Goal: Task Accomplishment & Management: Manage account settings

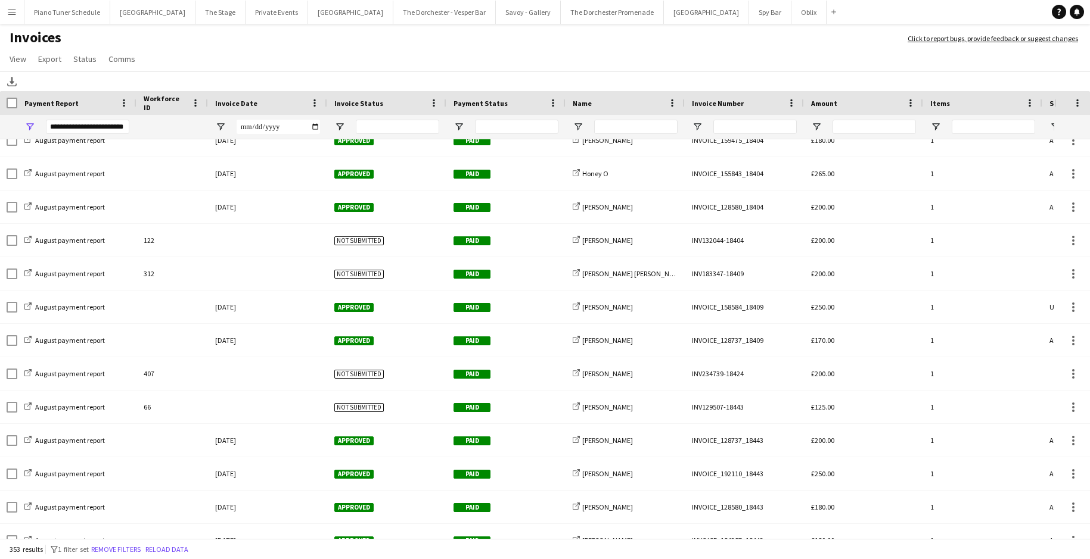
scroll to position [0, 1]
click at [257, 11] on button "Private Events Close" at bounding box center [276, 12] width 63 height 23
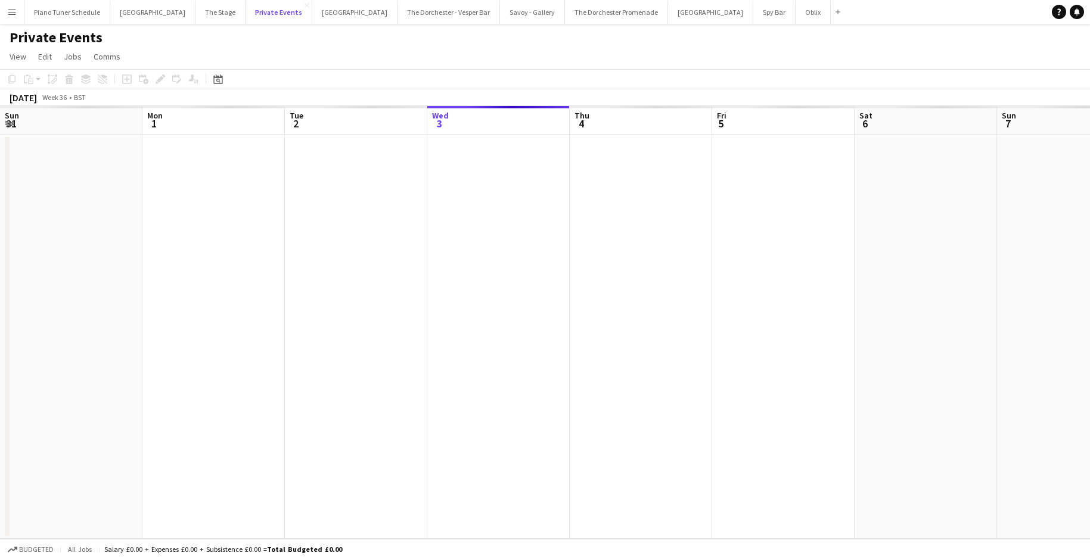
scroll to position [0, 285]
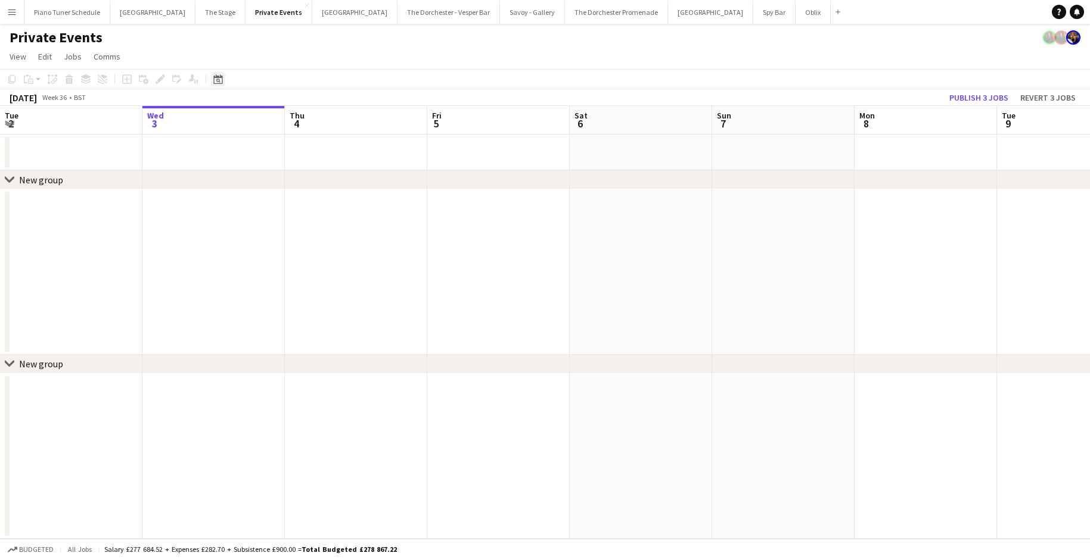
click at [217, 82] on icon at bounding box center [218, 81] width 4 height 4
click at [287, 121] on span "Previous month" at bounding box center [291, 120] width 24 height 24
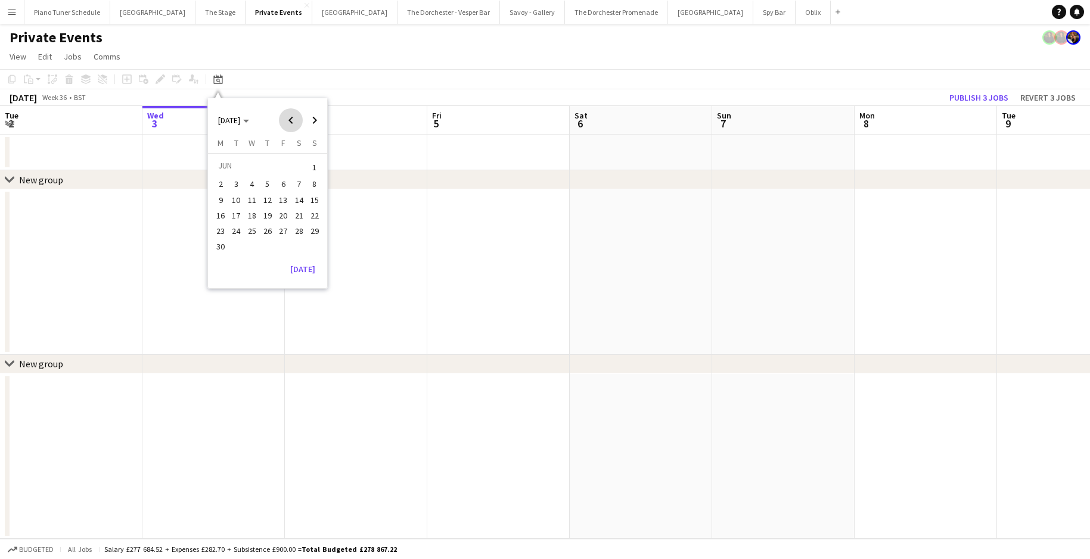
click at [287, 121] on span "Previous month" at bounding box center [291, 120] width 24 height 24
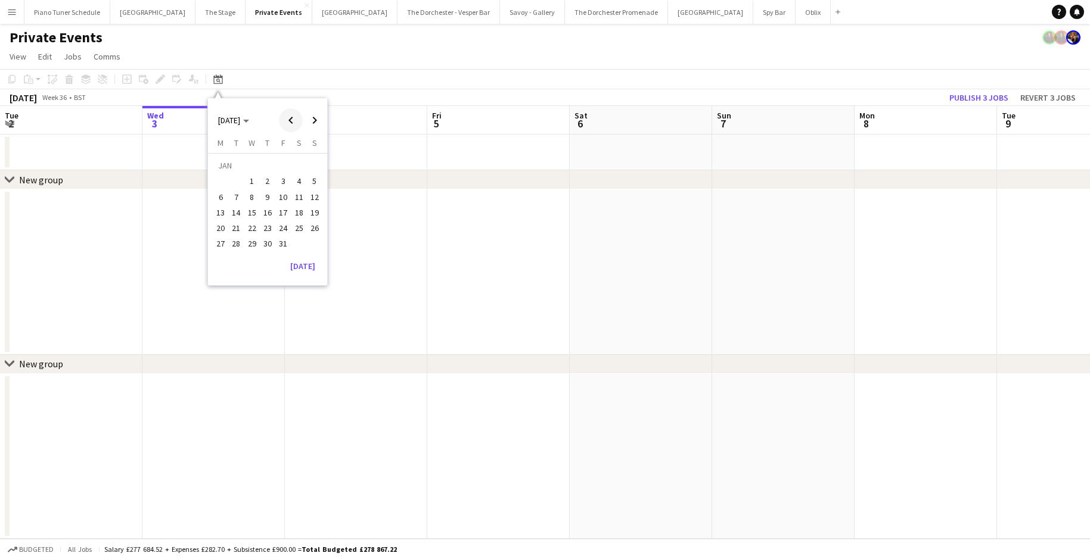
click at [287, 121] on span "Previous month" at bounding box center [291, 120] width 24 height 24
click at [283, 229] on span "25" at bounding box center [283, 228] width 14 height 14
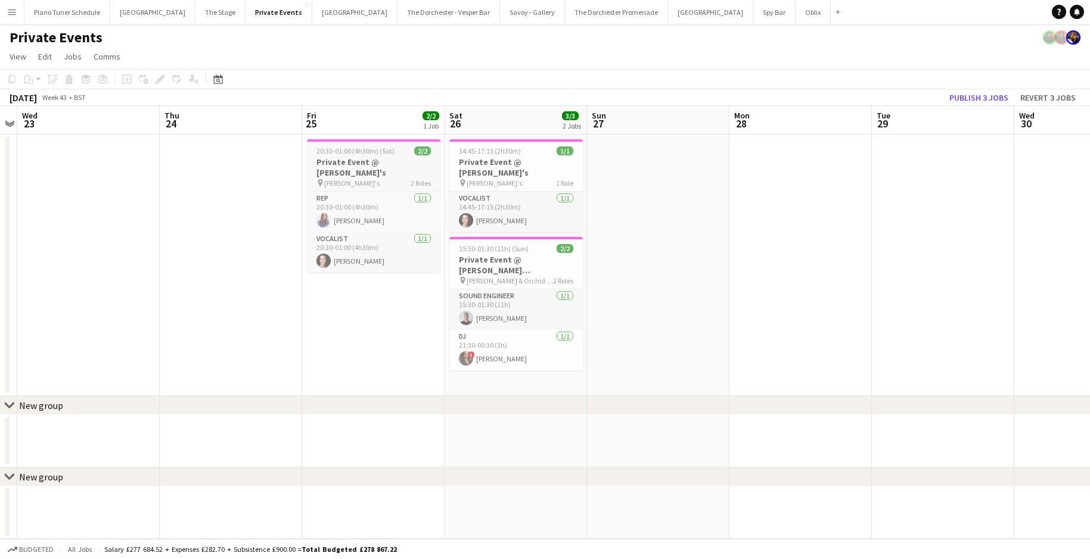
click at [337, 179] on span "[PERSON_NAME]'s" at bounding box center [351, 183] width 55 height 9
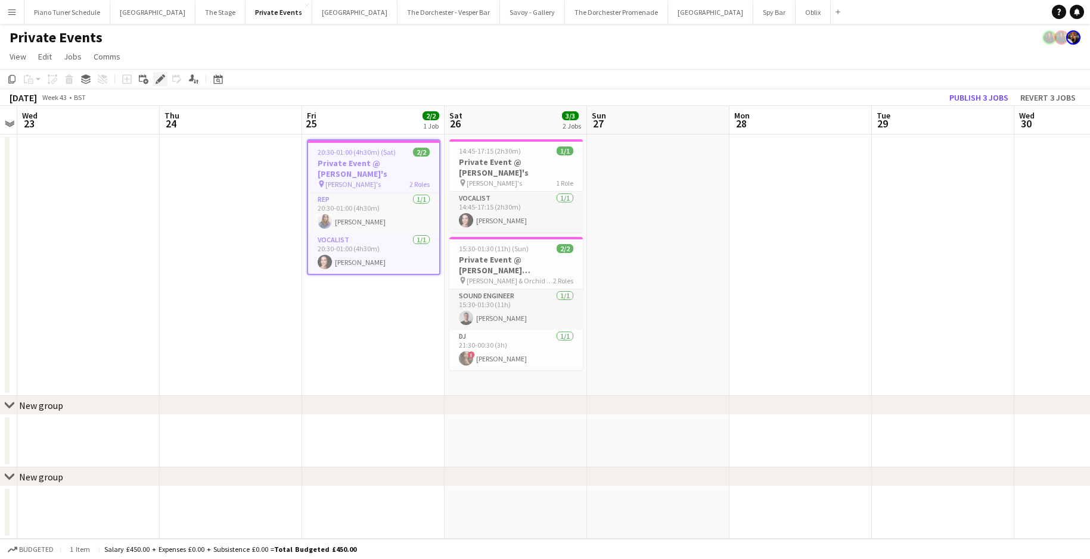
click at [159, 80] on icon at bounding box center [160, 79] width 7 height 7
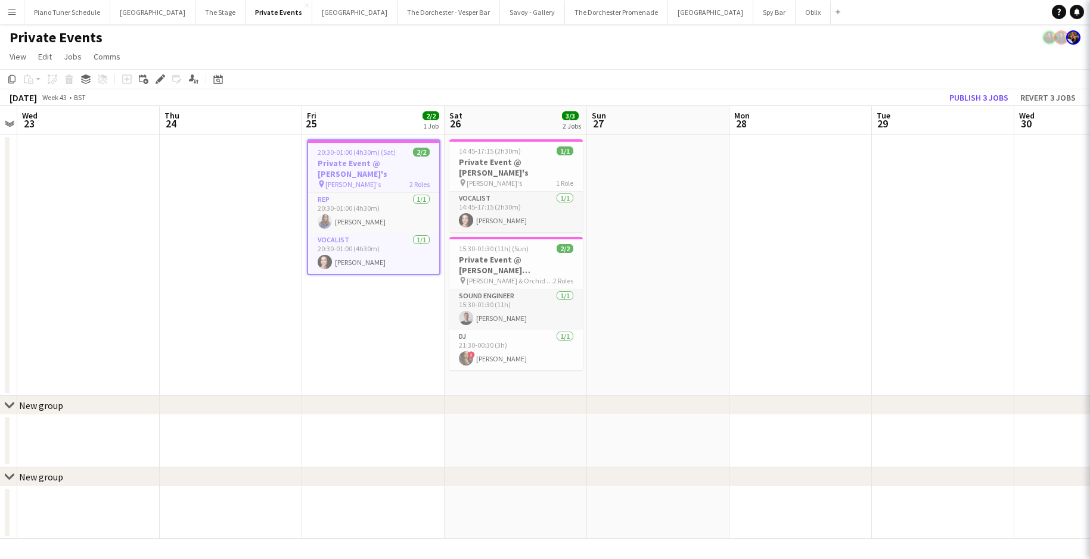
type input "**********"
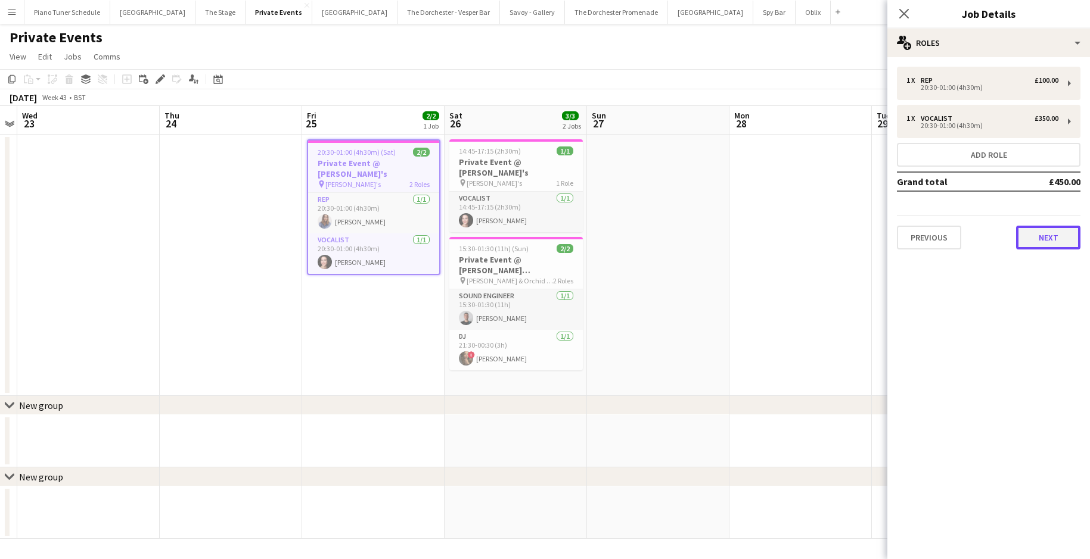
click at [1036, 241] on button "Next" at bounding box center [1048, 238] width 64 height 24
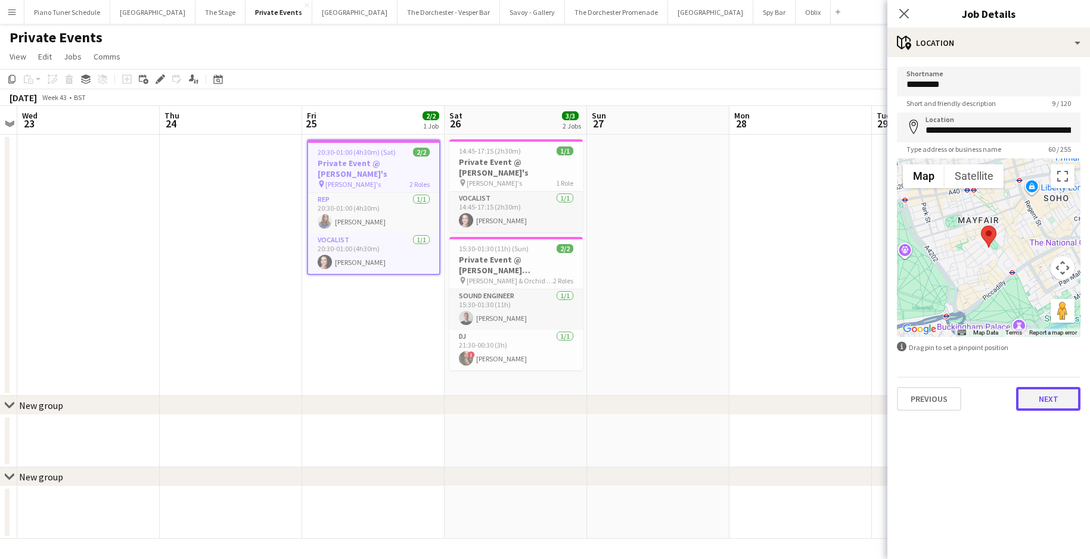
click at [1032, 403] on button "Next" at bounding box center [1048, 399] width 64 height 24
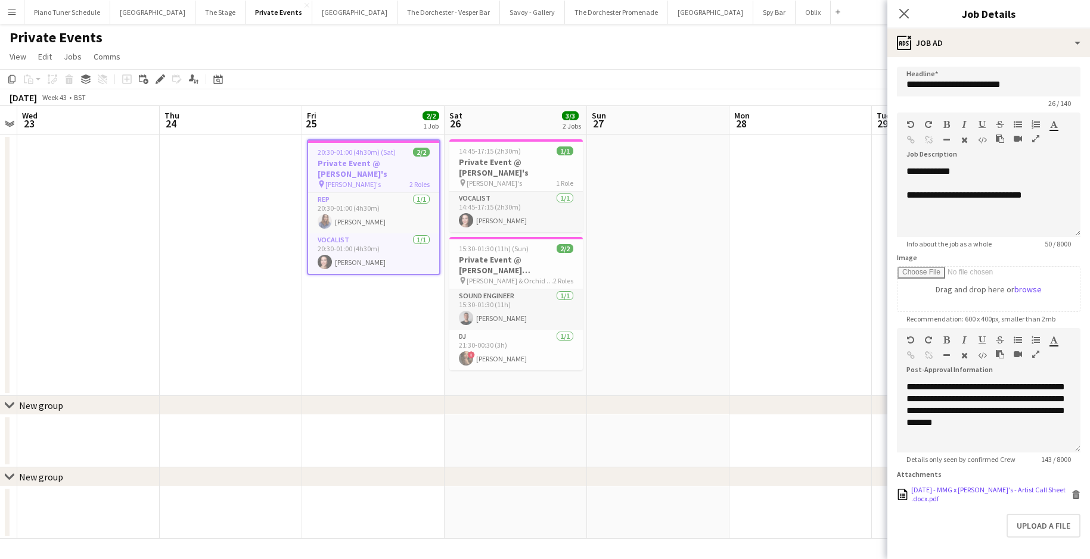
click at [933, 491] on div "[DATE] - MMG x [PERSON_NAME]'s - Artist Call Sheet .docx.pdf" at bounding box center [989, 495] width 157 height 18
click at [512, 244] on span "15:30-01:30 (11h) (Sun)" at bounding box center [494, 248] width 70 height 9
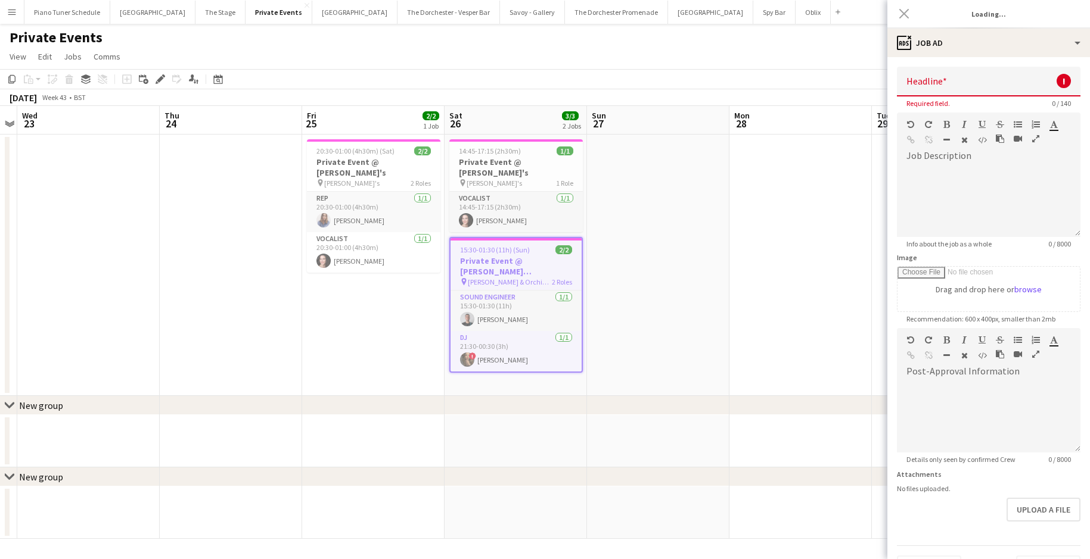
type input "**********"
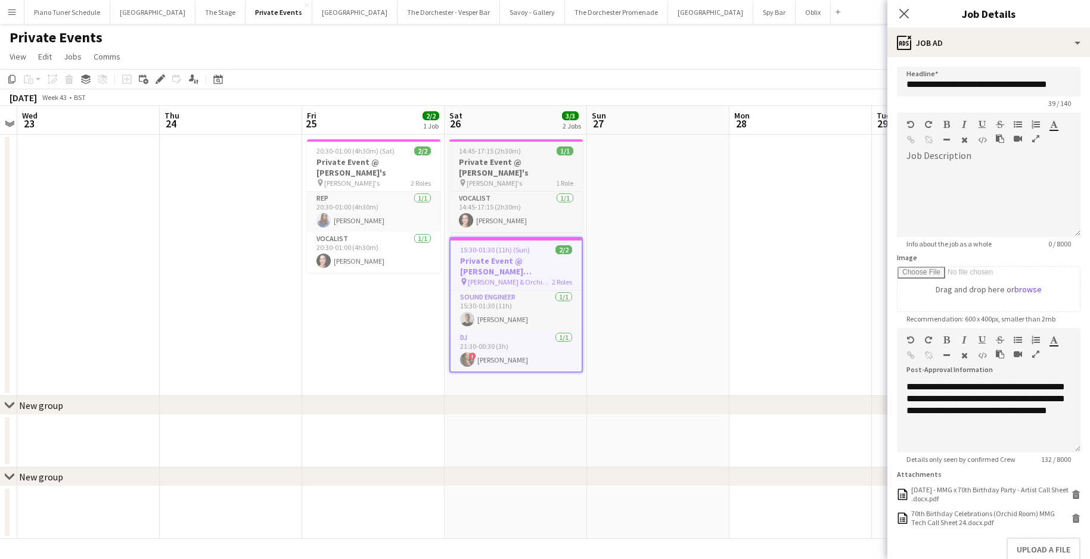
click at [504, 166] on h3 "Private Event @ [PERSON_NAME]'s" at bounding box center [515, 167] width 133 height 21
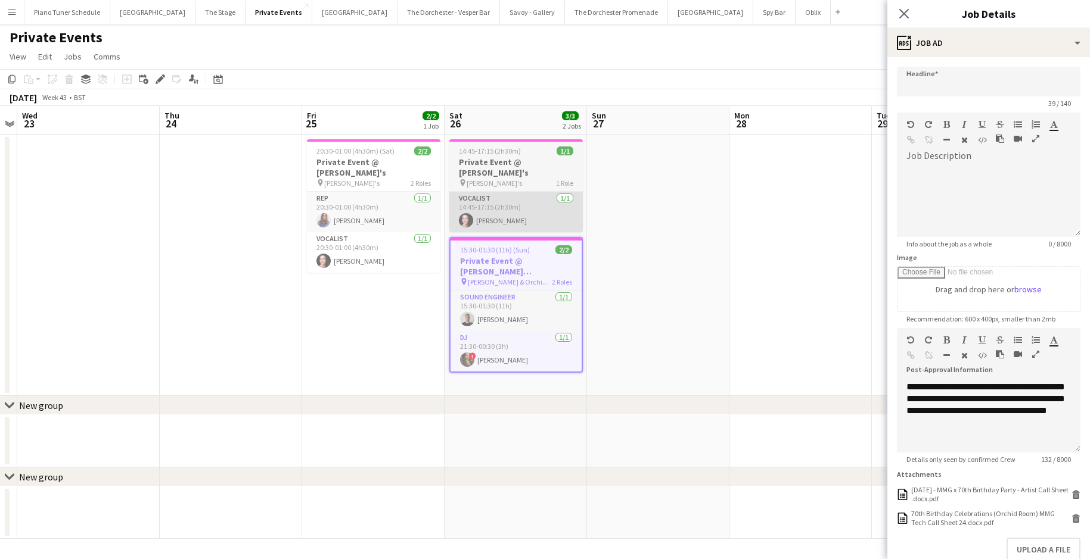
type input "**********"
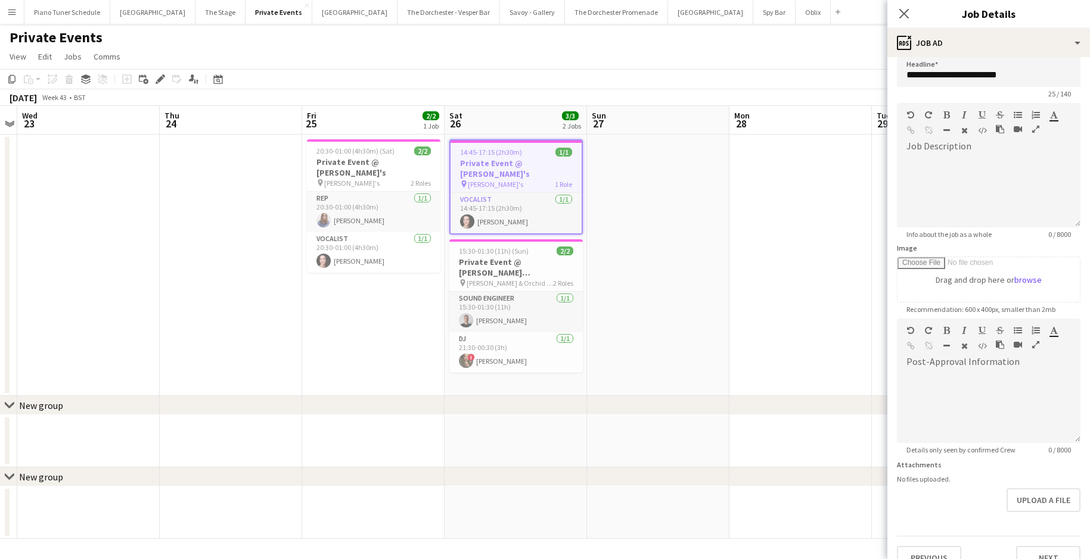
scroll to position [19, 0]
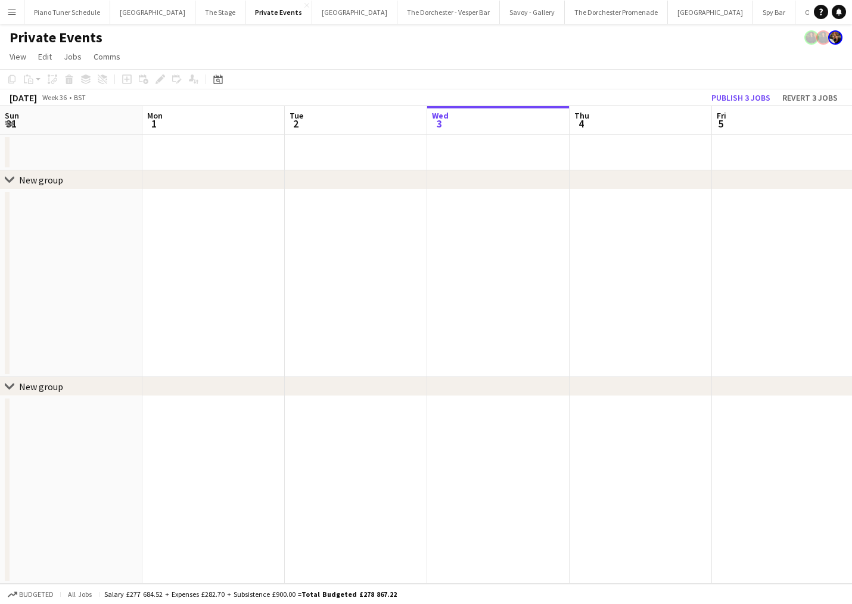
scroll to position [0, 285]
click at [18, 14] on button "Menu" at bounding box center [12, 12] width 24 height 24
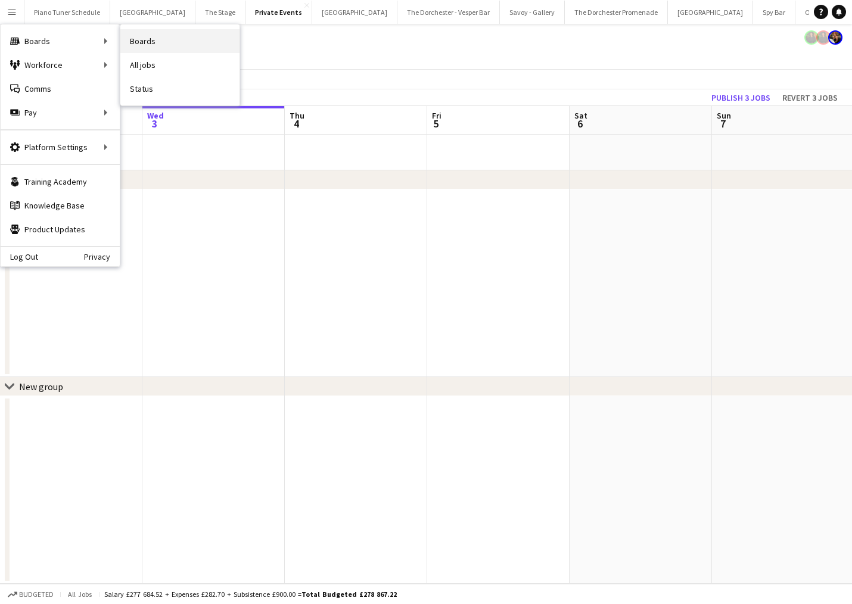
click at [150, 45] on link "Boards" at bounding box center [179, 41] width 119 height 24
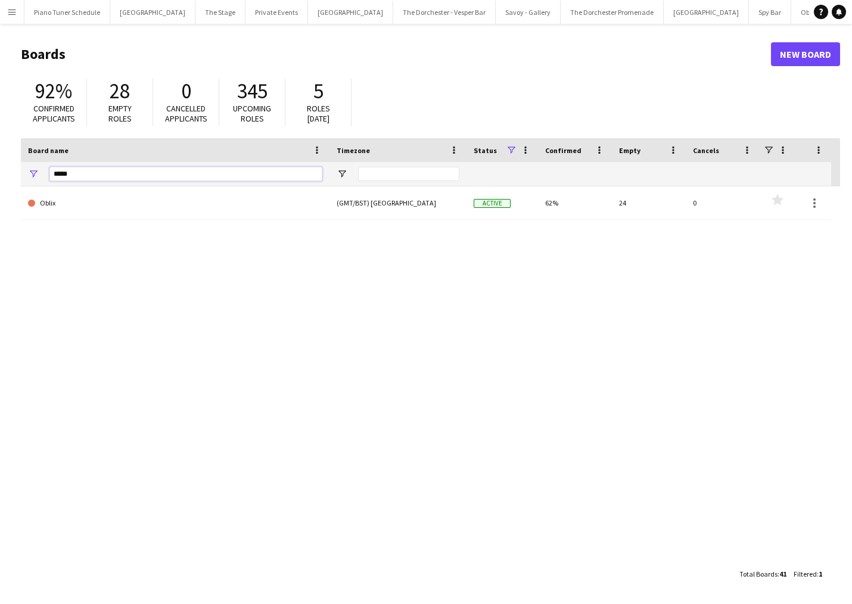
drag, startPoint x: 65, startPoint y: 172, endPoint x: 32, endPoint y: 172, distance: 32.8
click at [32, 172] on div "*****" at bounding box center [175, 174] width 309 height 24
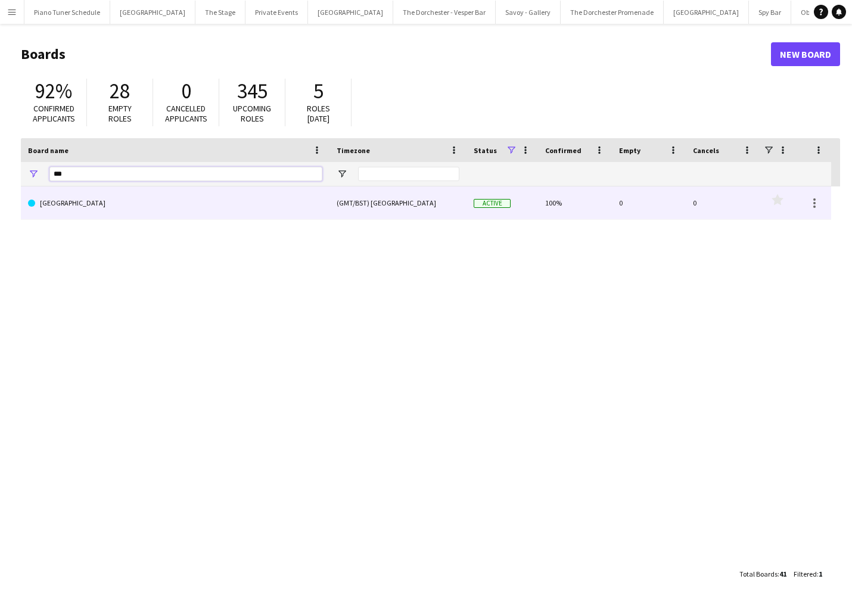
type input "***"
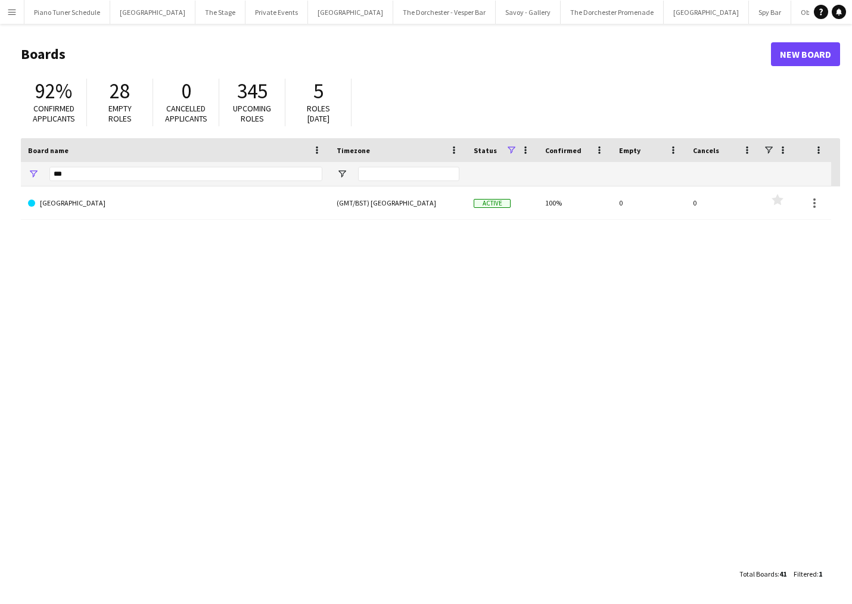
click at [87, 222] on div "Goring Hotel (GMT/BST) London Active 100% 0 0 Favourites" at bounding box center [430, 374] width 819 height 376
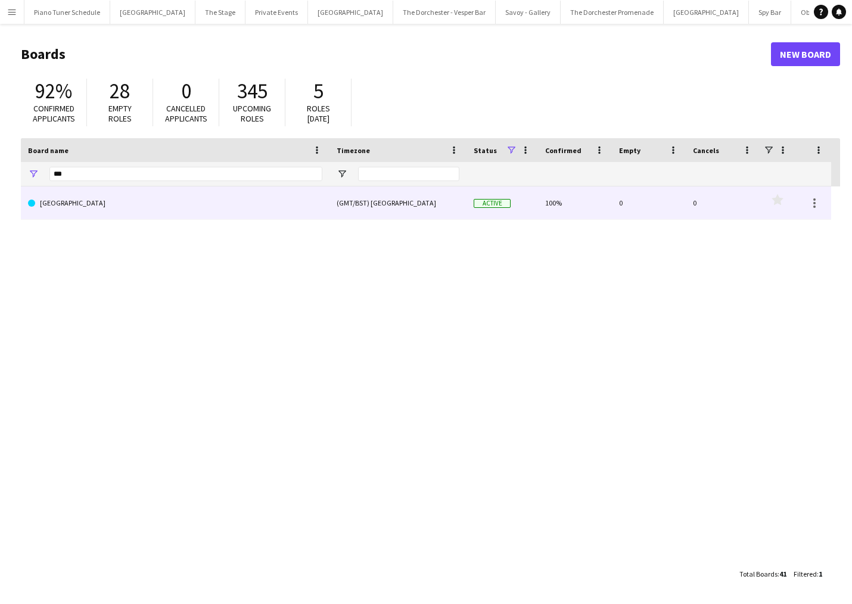
click at [98, 207] on link "Goring Hotel" at bounding box center [175, 202] width 294 height 33
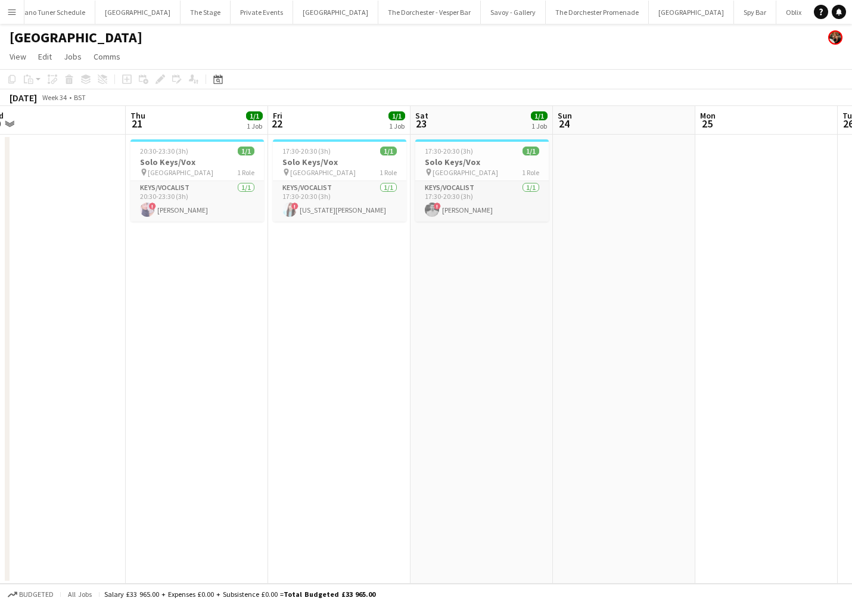
scroll to position [0, 340]
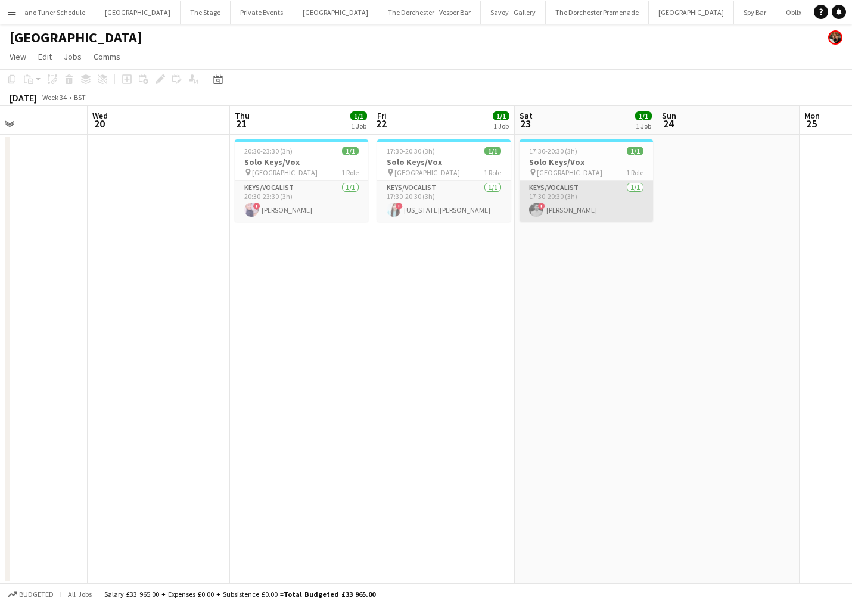
click at [559, 214] on app-card-role "Keys/Vocalist 1/1 17:30-20:30 (3h) ! Harrison Smart" at bounding box center [585, 201] width 133 height 41
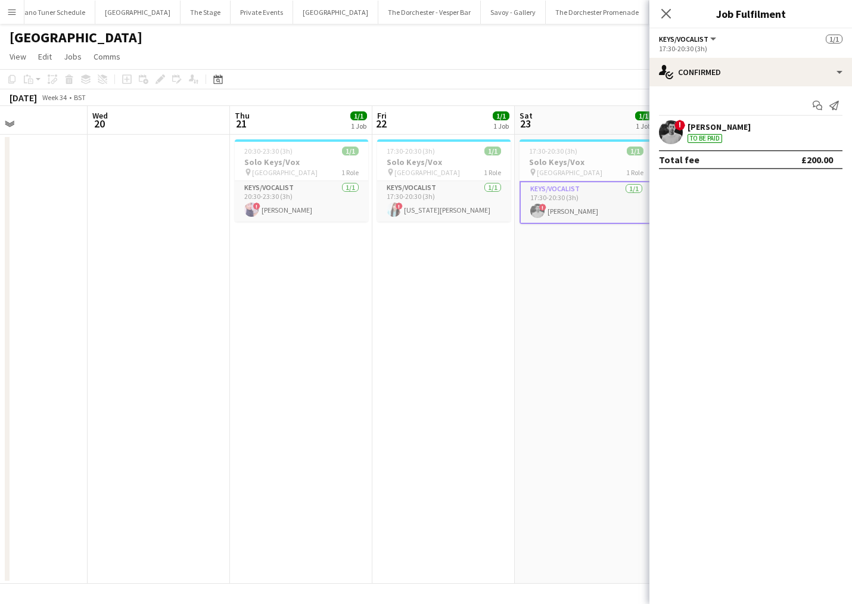
click at [669, 142] on app-user-avatar at bounding box center [671, 132] width 24 height 24
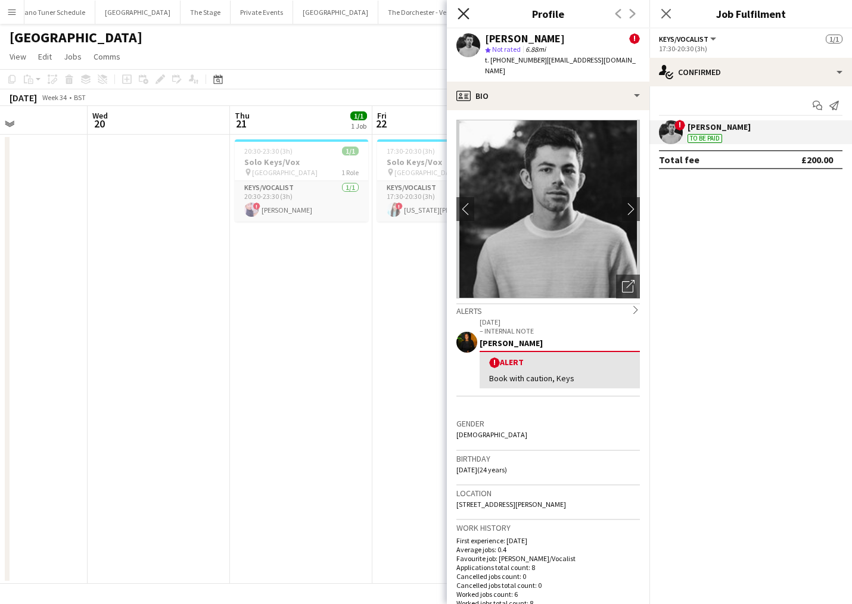
click at [468, 14] on icon "Close pop-in" at bounding box center [463, 13] width 11 height 11
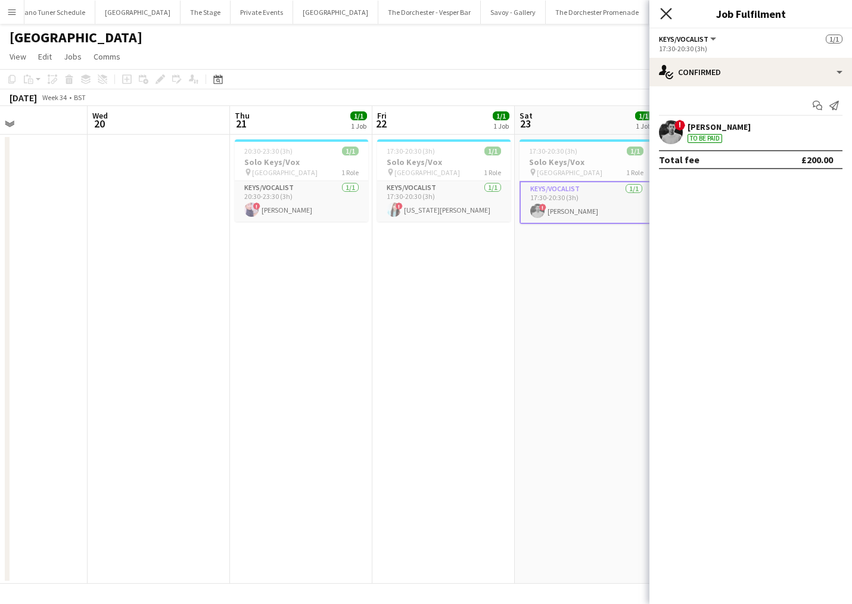
click at [664, 15] on icon at bounding box center [665, 13] width 11 height 11
